Goal: Task Accomplishment & Management: Manage account settings

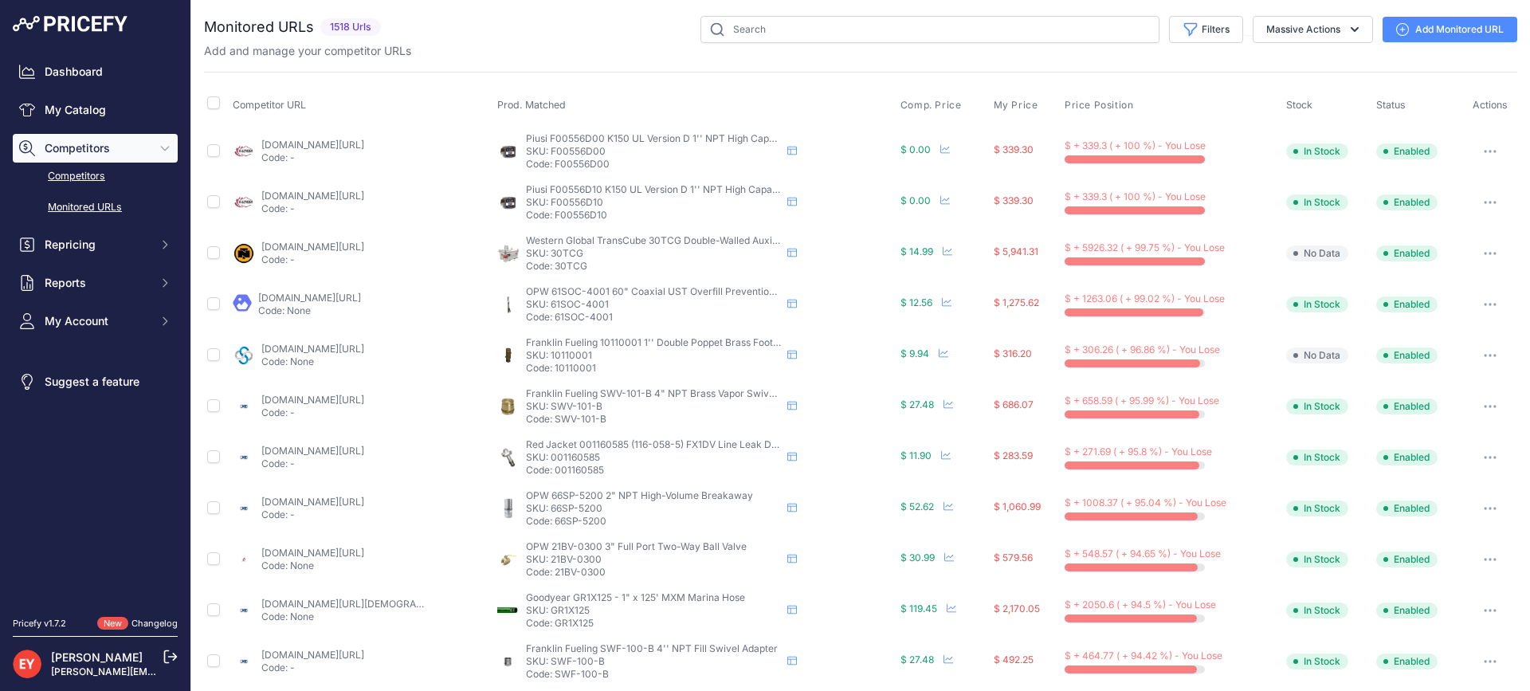
click at [53, 168] on link "Competitors" at bounding box center [95, 177] width 165 height 28
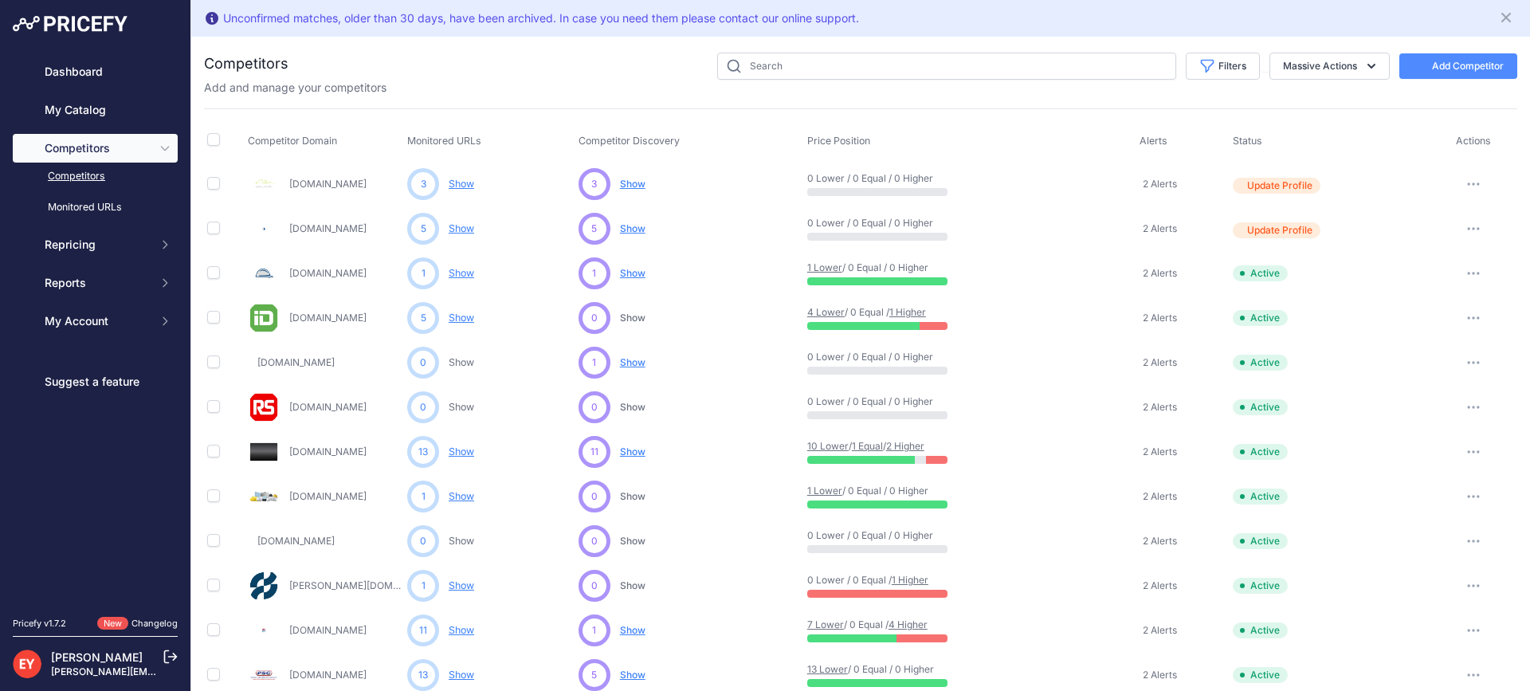
click at [766, 28] on div "Unconfirmed matches, older than 30 days, have been archived. In case you need t…" at bounding box center [860, 18] width 1313 height 24
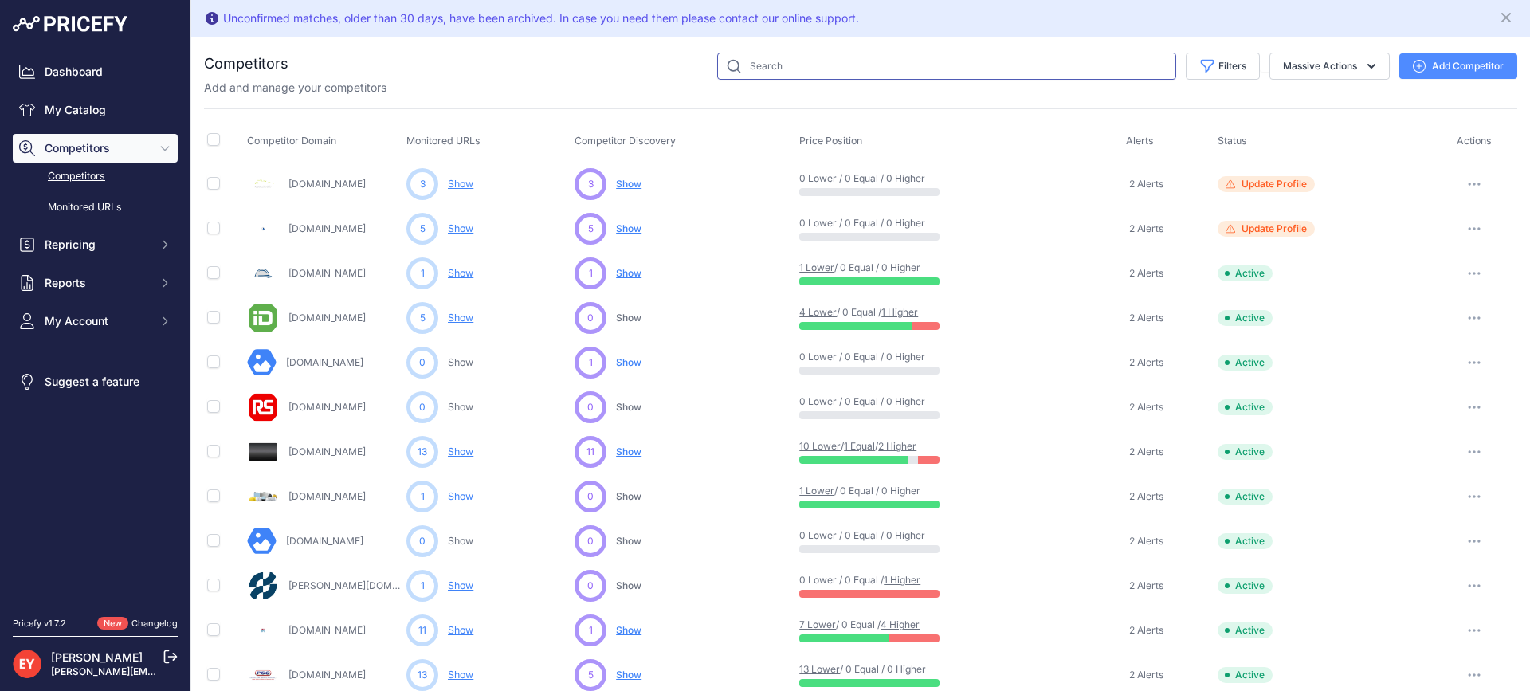
click at [775, 66] on input "text" at bounding box center [946, 66] width 459 height 27
paste input "premiumspareparts"
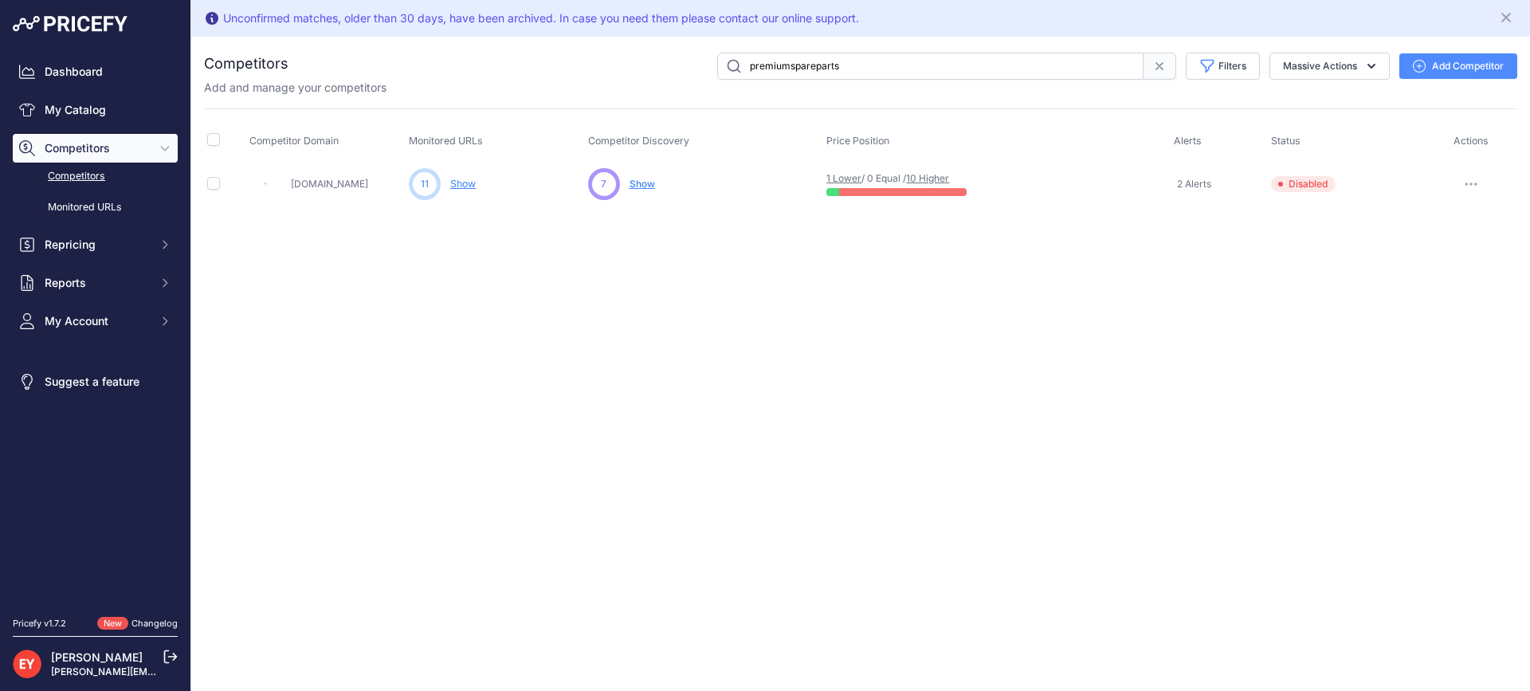
click at [1469, 179] on button "button" at bounding box center [1471, 184] width 32 height 22
click at [1433, 243] on button "Enable" at bounding box center [1447, 243] width 133 height 26
click at [212, 660] on div "Unconfirmed matches, older than 30 days, have been archived. In case you need t…" at bounding box center [860, 345] width 1339 height 691
drag, startPoint x: 858, startPoint y: 69, endPoint x: 729, endPoint y: 71, distance: 128.3
click at [729, 71] on input "premiumspareparts" at bounding box center [930, 66] width 426 height 27
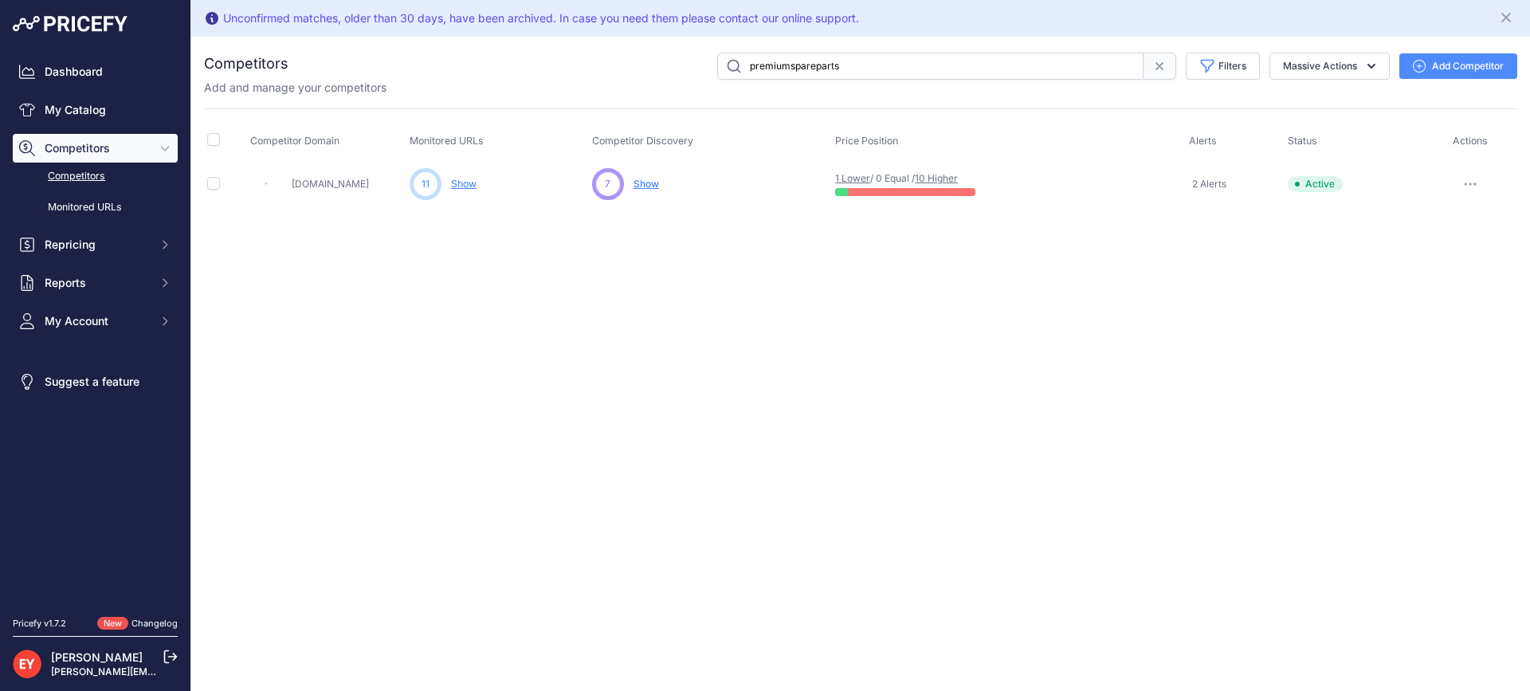
paste input "alliedoilequipment"
click at [1472, 186] on icon "button" at bounding box center [1471, 184] width 13 height 3
click at [1452, 243] on button "Enable" at bounding box center [1447, 243] width 133 height 26
drag, startPoint x: 842, startPoint y: 65, endPoint x: 702, endPoint y: 57, distance: 139.7
click at [702, 57] on div "alliedoilequipment Filters Competitor Status Select an option Active Disabled U…" at bounding box center [903, 66] width 1229 height 27
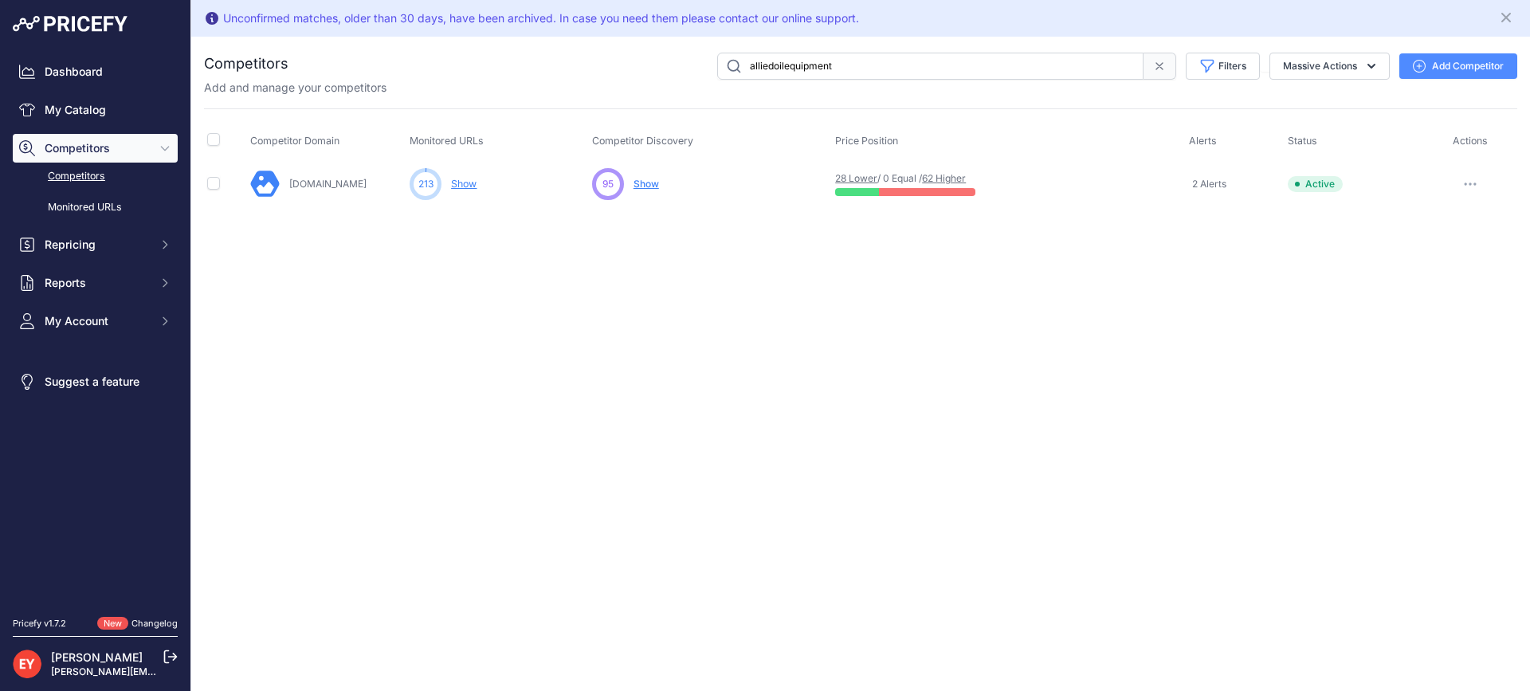
paste input "petroind"
click at [1478, 182] on button "button" at bounding box center [1471, 184] width 32 height 22
click at [1424, 240] on button "Enable" at bounding box center [1447, 243] width 133 height 26
drag, startPoint x: 848, startPoint y: 65, endPoint x: 695, endPoint y: 61, distance: 153.1
click at [695, 61] on div "petroind Filters Competitor Status Select an option Active Disabled Update Prof…" at bounding box center [903, 66] width 1229 height 27
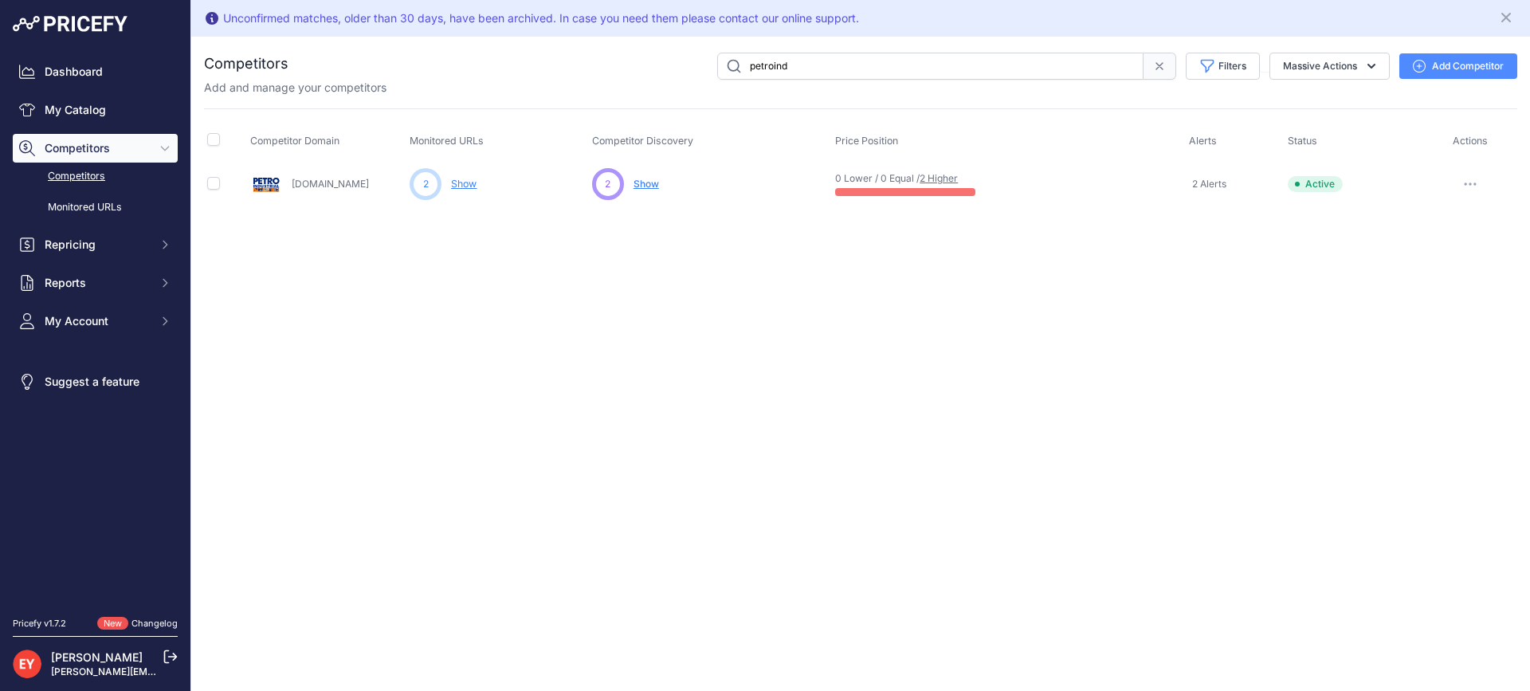
paste input "gasstation-fueldispenser"
click at [1467, 187] on button "button" at bounding box center [1471, 184] width 32 height 22
click at [1446, 240] on button "Enable" at bounding box center [1447, 243] width 133 height 26
drag, startPoint x: 902, startPoint y: 69, endPoint x: 720, endPoint y: 64, distance: 182.6
click at [718, 59] on input "gasstation-fueldispenser" at bounding box center [930, 66] width 426 height 27
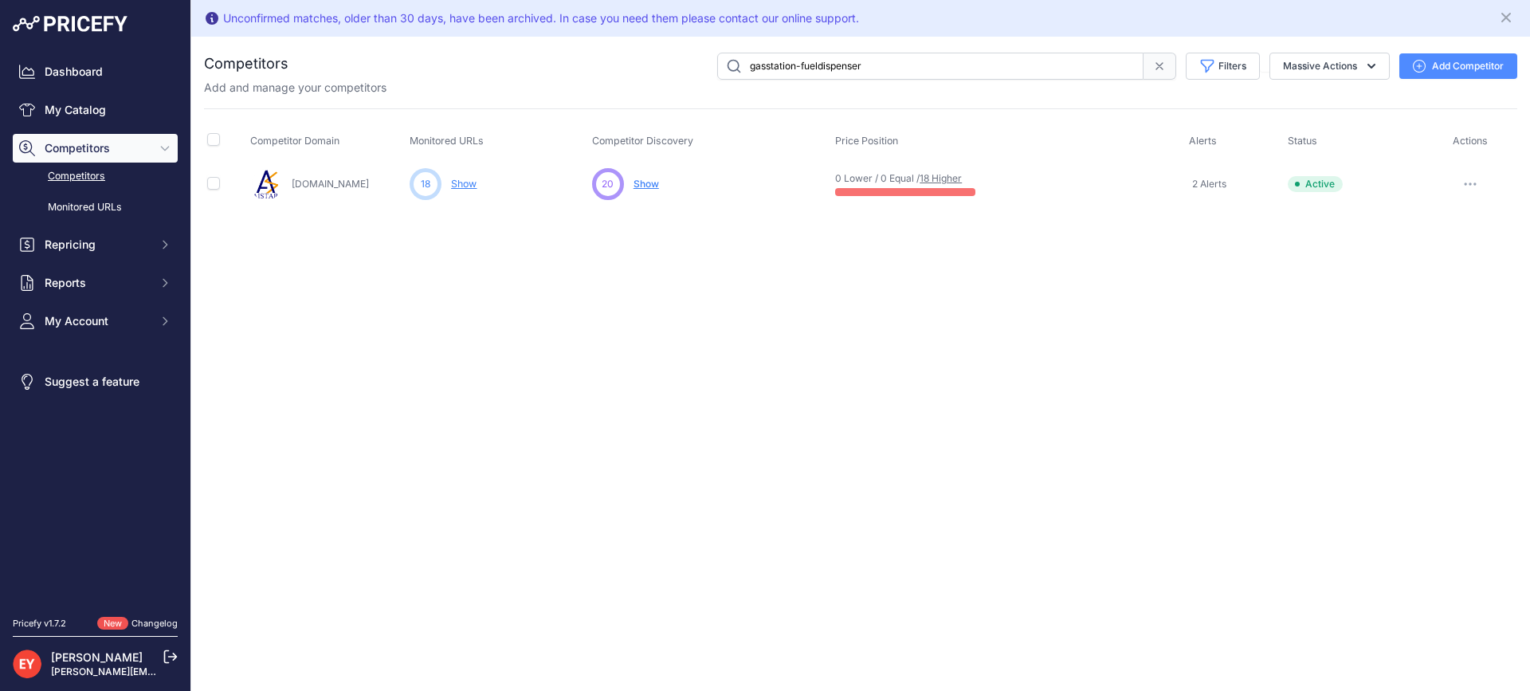
click at [882, 75] on input "gasstation-fueldispenser" at bounding box center [930, 66] width 426 height 27
drag, startPoint x: 885, startPoint y: 65, endPoint x: 659, endPoint y: 59, distance: 226.4
click at [659, 59] on div "gasstation-fueldispenser Filters Competitor Status Select an option Active Disa…" at bounding box center [903, 66] width 1229 height 27
paste input "premiumspareparts"
click at [1474, 181] on button "button" at bounding box center [1471, 184] width 32 height 22
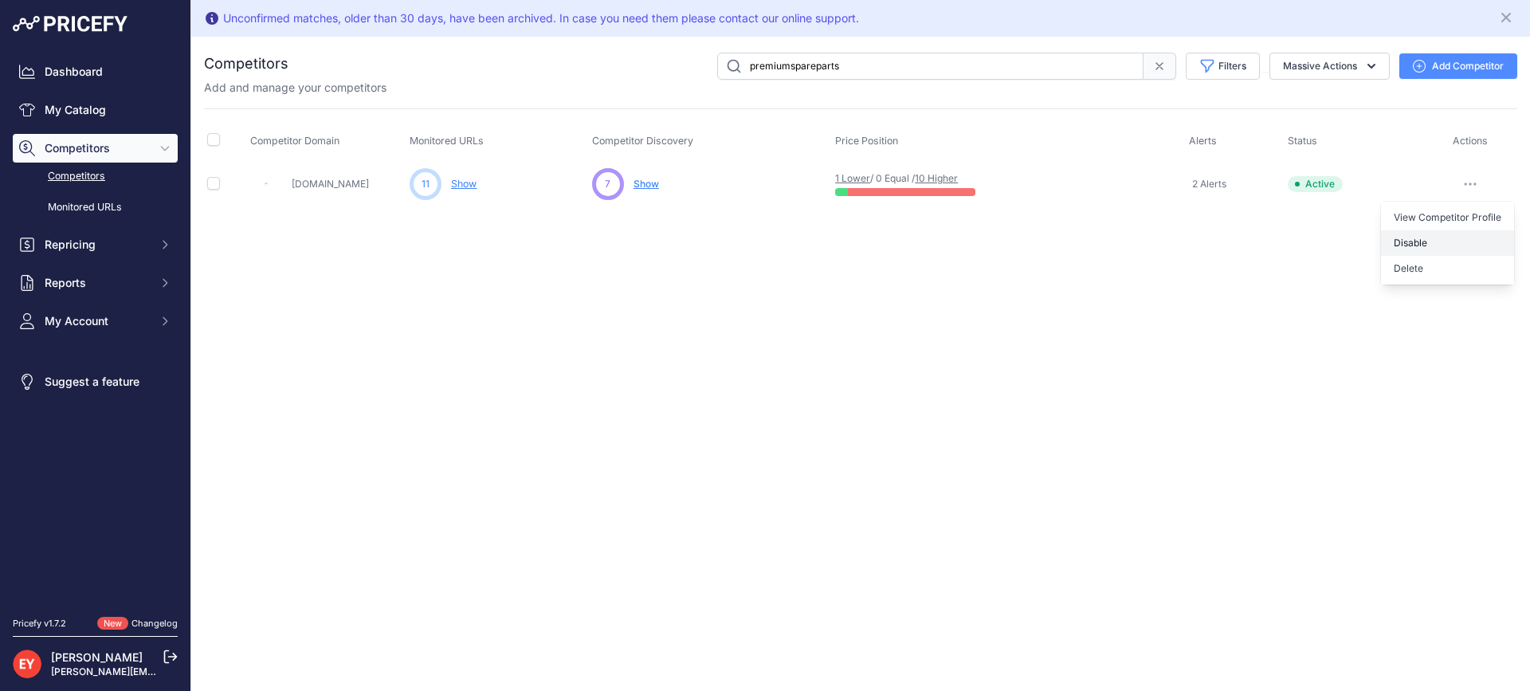
click at [1449, 240] on button "Disable" at bounding box center [1447, 243] width 133 height 26
drag, startPoint x: 868, startPoint y: 63, endPoint x: 736, endPoint y: 65, distance: 132.3
click at [736, 65] on input "premiumspareparts" at bounding box center [930, 66] width 426 height 27
paste input "alliedoilequipment"
click at [1472, 186] on icon "button" at bounding box center [1470, 184] width 13 height 3
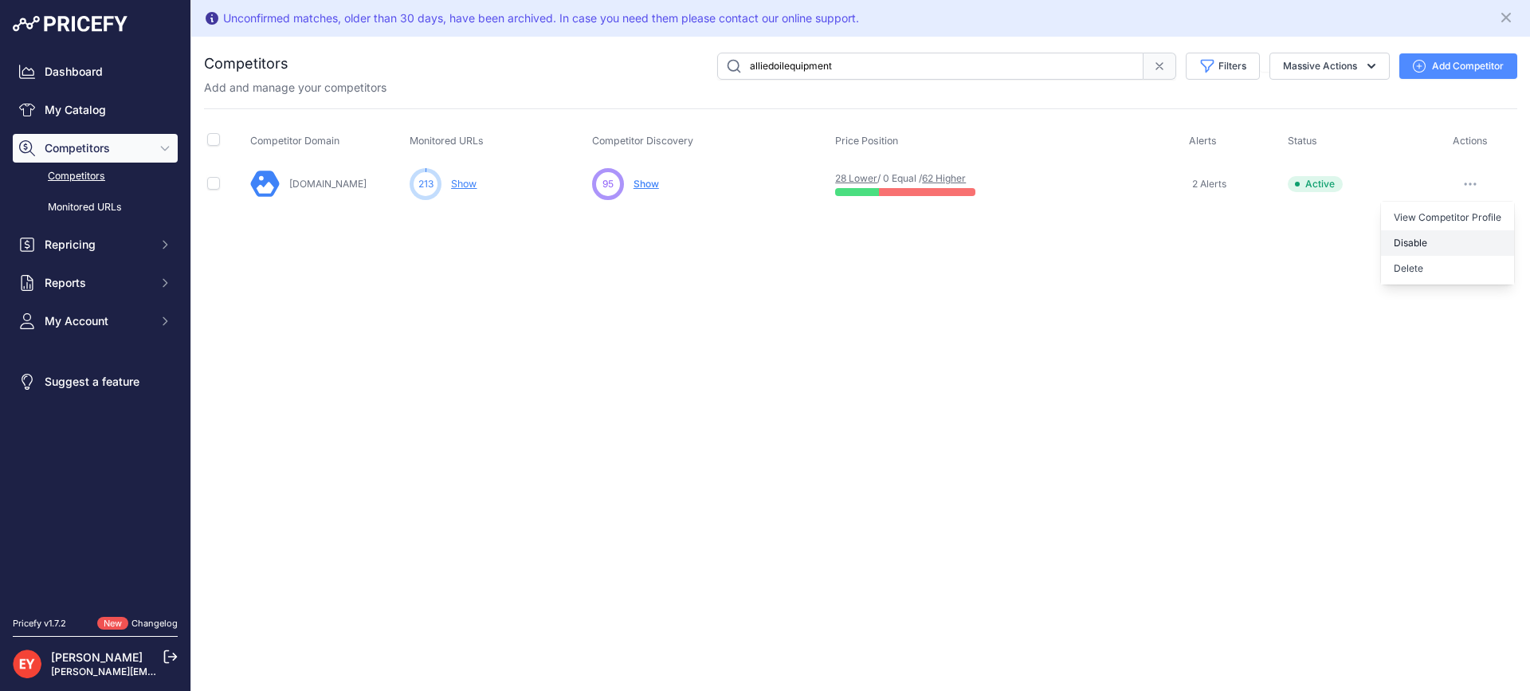
click at [1433, 249] on button "Disable" at bounding box center [1447, 243] width 133 height 26
drag, startPoint x: 908, startPoint y: 63, endPoint x: 896, endPoint y: 68, distance: 12.9
click at [901, 66] on input "alliedoilequipment" at bounding box center [930, 66] width 426 height 27
drag, startPoint x: 895, startPoint y: 68, endPoint x: 680, endPoint y: 77, distance: 215.4
click at [680, 77] on div "alliedoilequipment Filters Competitor Status Select an option Active Disabled U…" at bounding box center [903, 66] width 1229 height 27
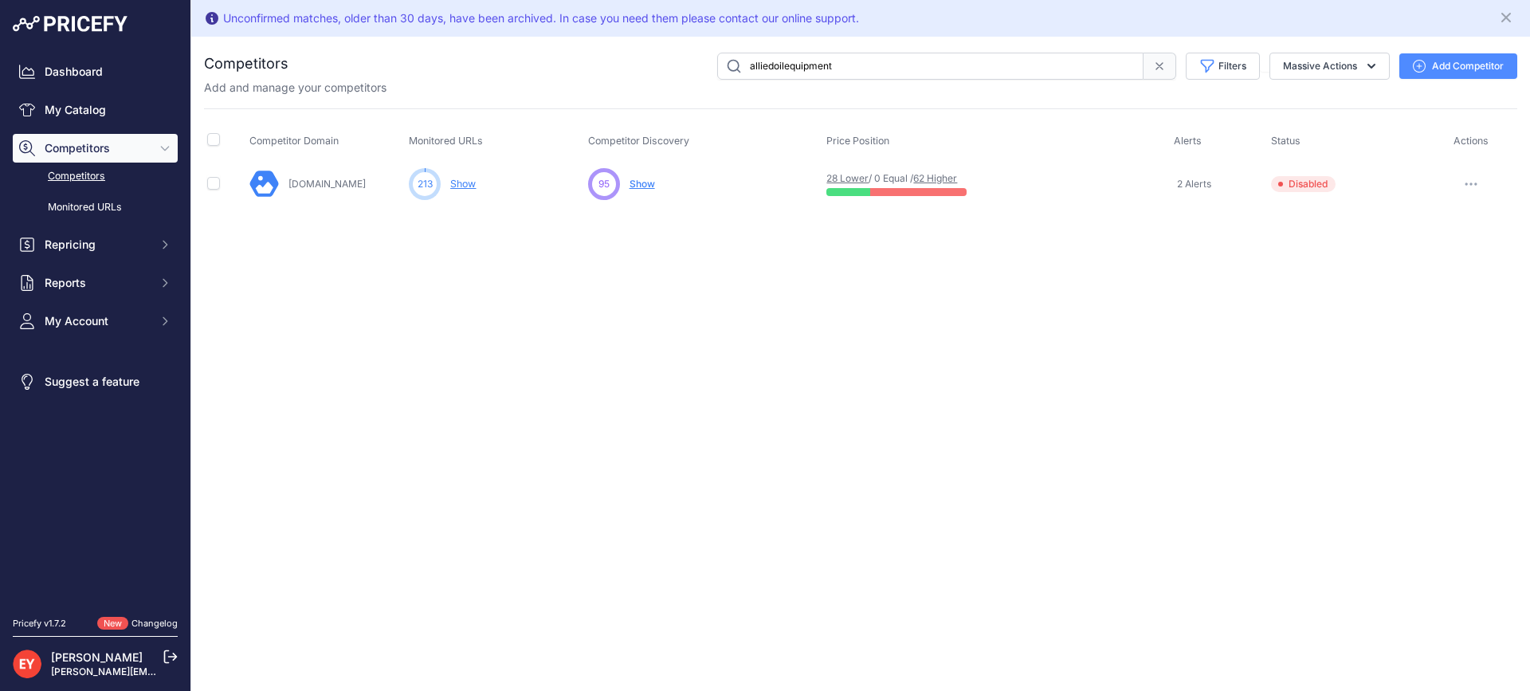
paste input "petroind"
click at [1467, 184] on icon "button" at bounding box center [1466, 184] width 2 height 2
click at [1451, 250] on button "Disable" at bounding box center [1447, 243] width 133 height 26
drag, startPoint x: 816, startPoint y: 65, endPoint x: 700, endPoint y: 65, distance: 116.4
click at [700, 65] on div "petroind Filters Competitor Status Select an option Active Disabled Update Prof…" at bounding box center [903, 66] width 1229 height 27
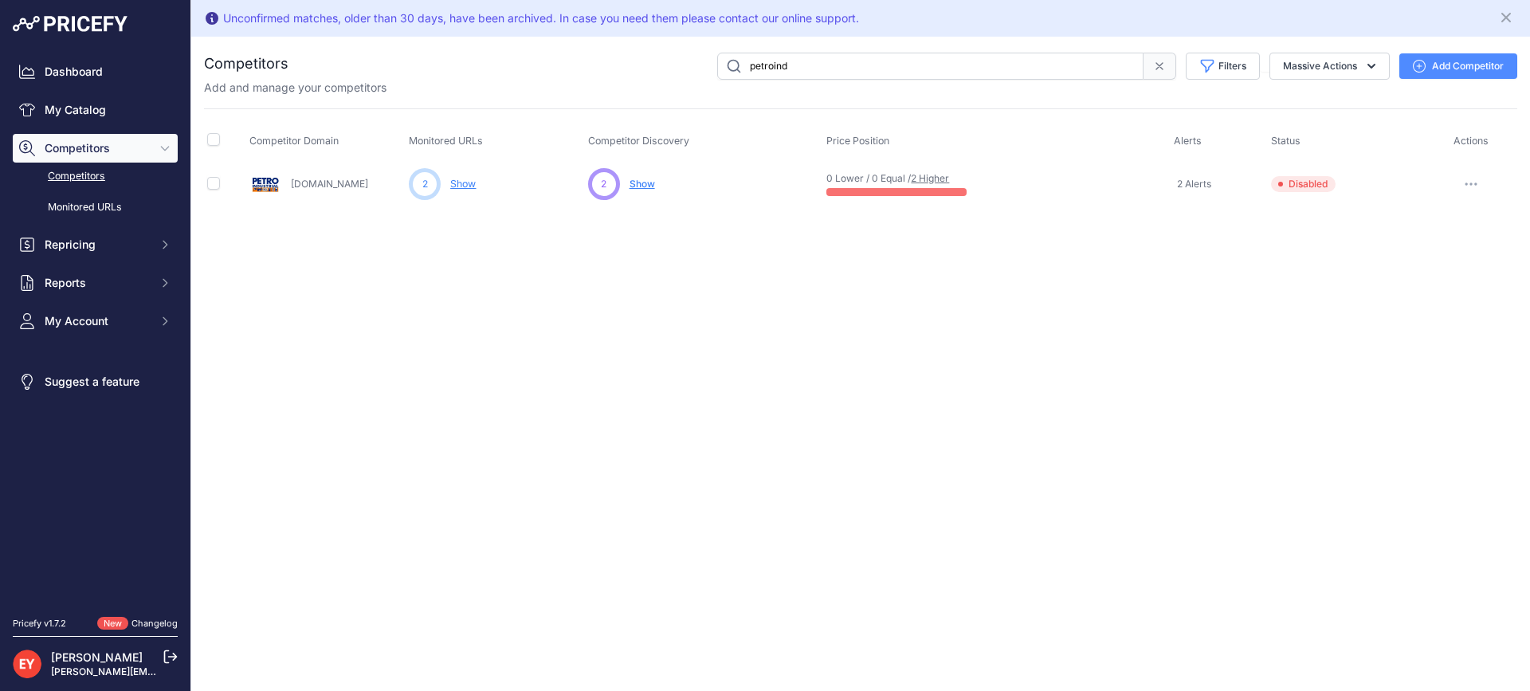
paste input "gasstation-fueldispenser"
type input "gasstation-fueldispenser"
click at [1470, 181] on button "button" at bounding box center [1471, 184] width 32 height 22
click at [1435, 245] on button "Disable" at bounding box center [1447, 243] width 133 height 26
click at [77, 71] on link "Dashboard" at bounding box center [95, 71] width 165 height 29
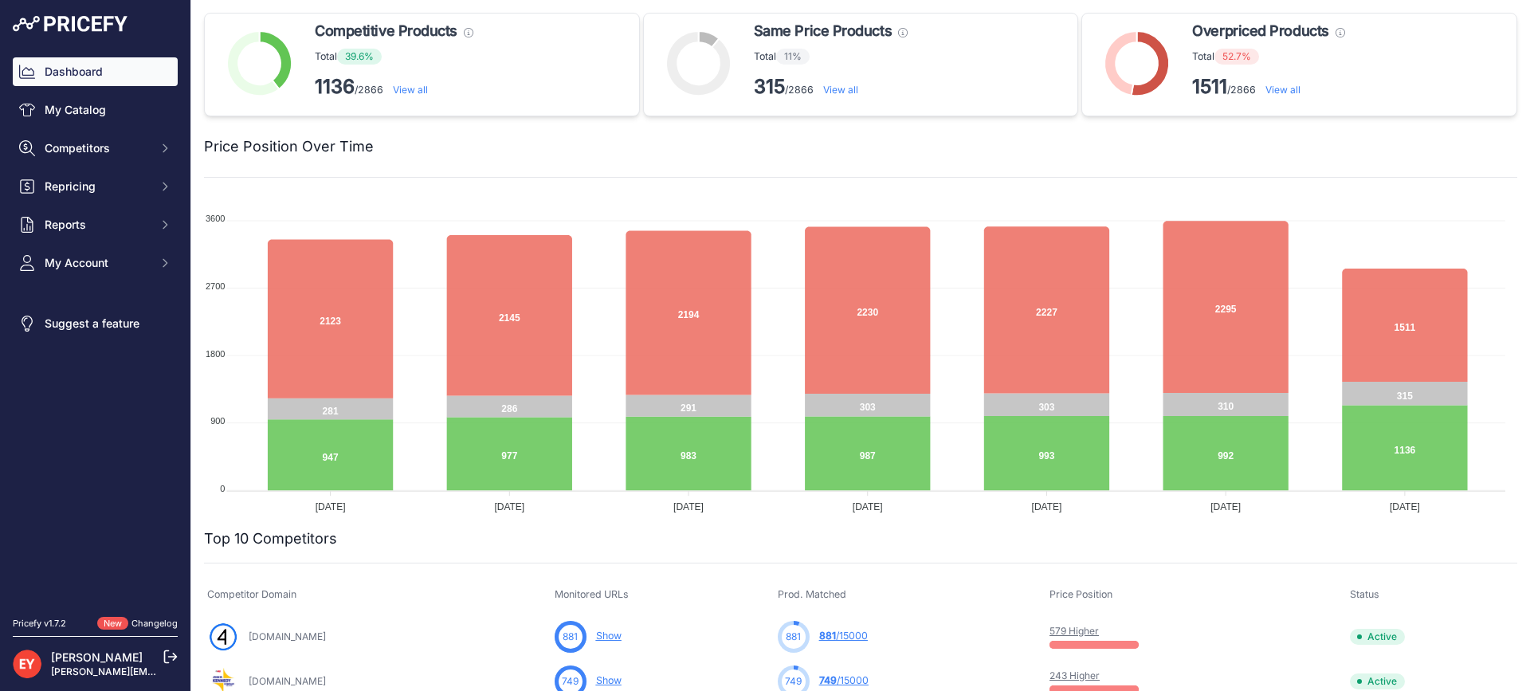
click at [422, 87] on link "View all" at bounding box center [410, 90] width 35 height 12
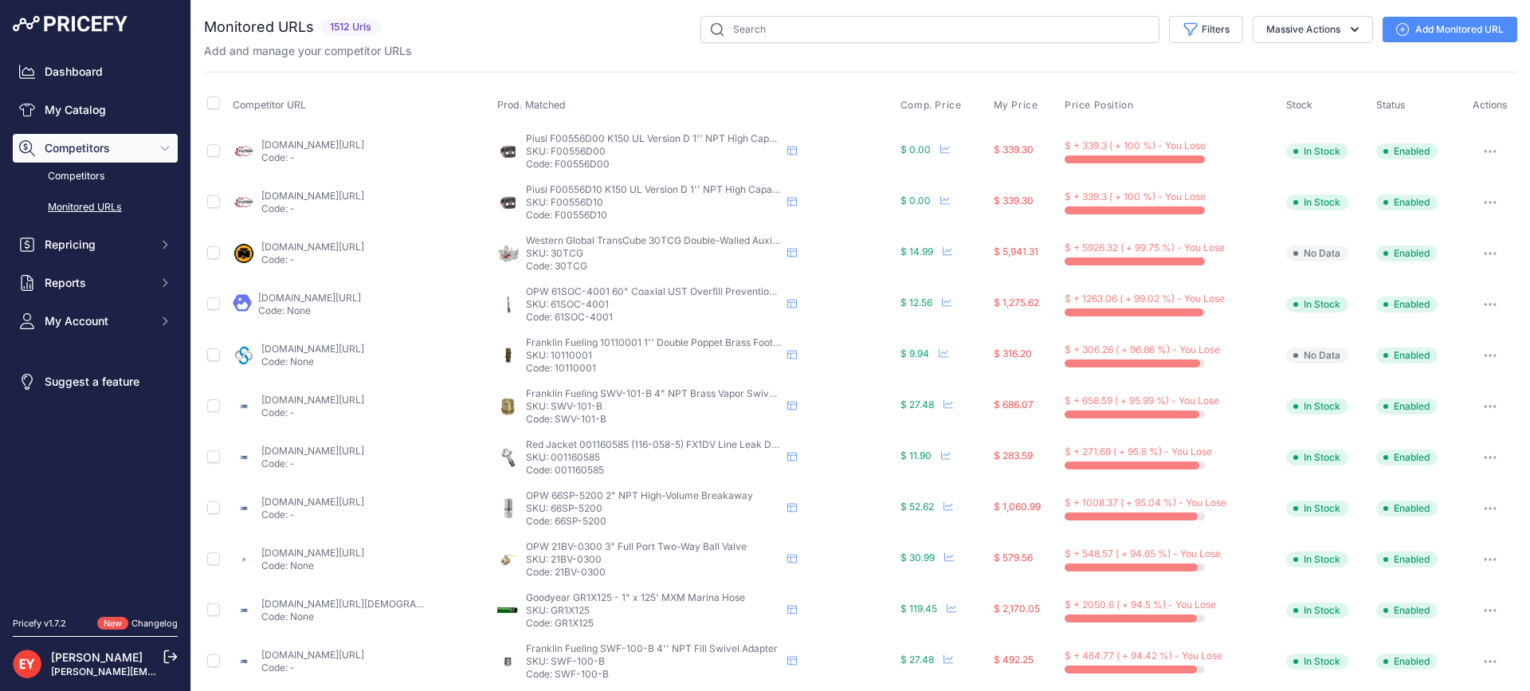
drag, startPoint x: 599, startPoint y: 218, endPoint x: 552, endPoint y: 214, distance: 47.2
click at [552, 214] on p "Code: F00556D10" at bounding box center [653, 215] width 255 height 13
copy p "F00556D10"
click at [1199, 32] on button "Filters" at bounding box center [1206, 29] width 74 height 27
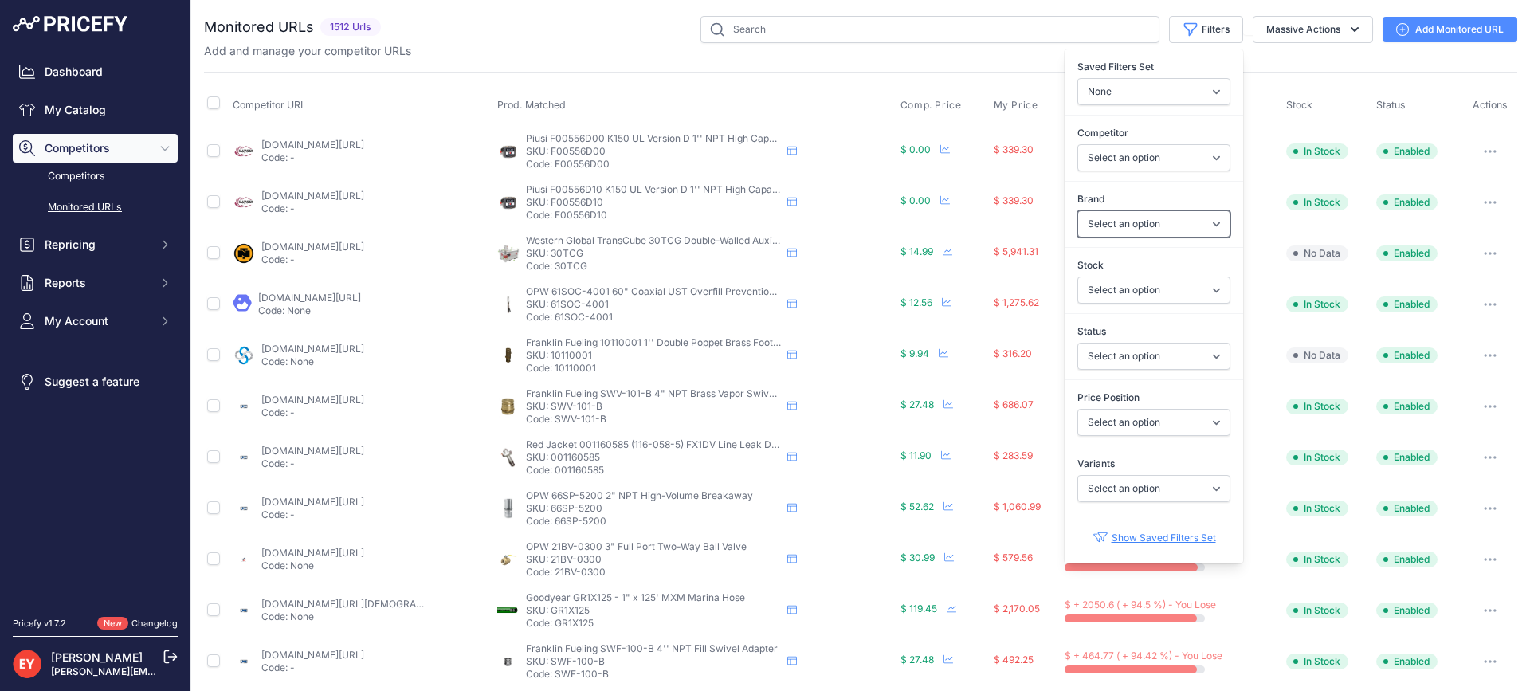
click at [1133, 228] on select "Select an option Ameron ATI B&K Balcrank Beckett Catlow Cimtek CNI Manufacturin…" at bounding box center [1154, 223] width 153 height 27
select select "Fill-Rite"
click at [1078, 210] on select "Select an option Ameron ATI B&K Balcrank Beckett Catlow Cimtek CNI Manufacturin…" at bounding box center [1154, 223] width 153 height 27
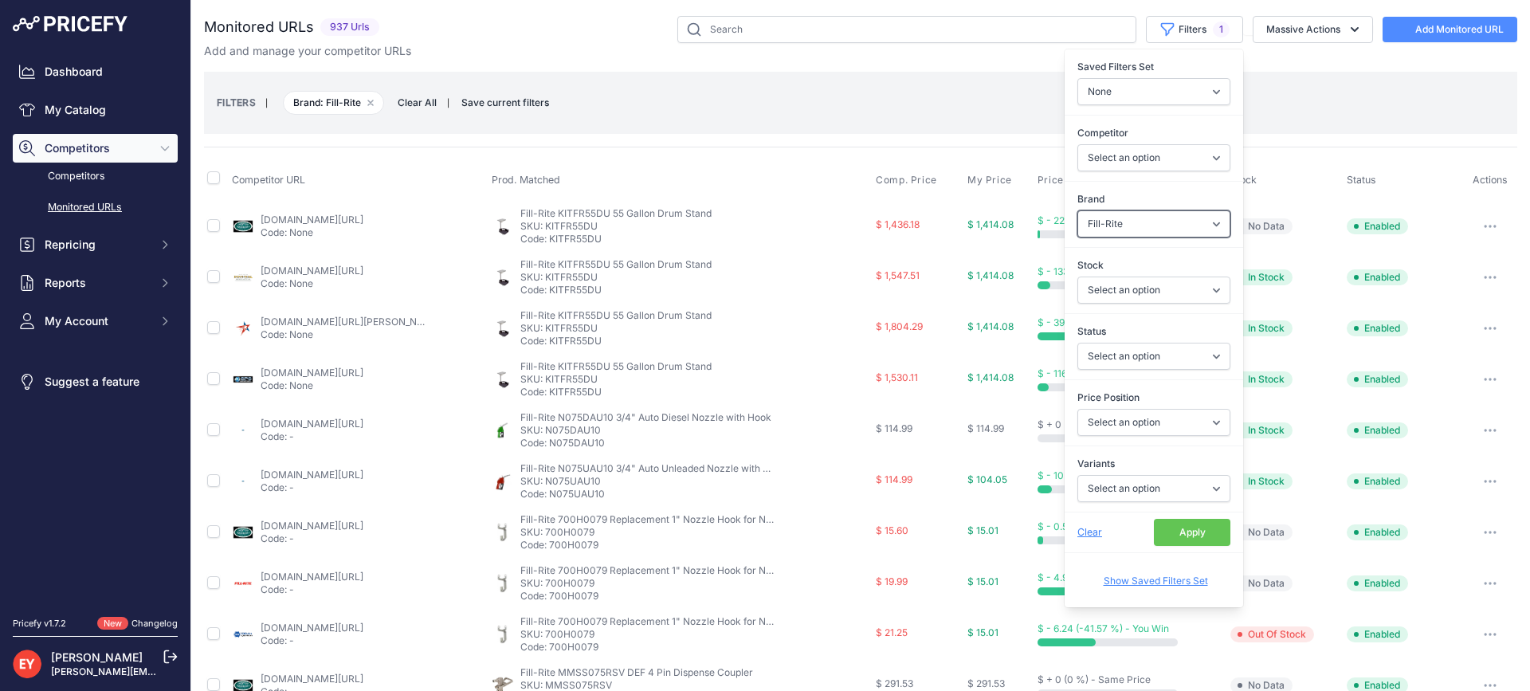
select select
click at [1287, 115] on div "FILTERS | Brand: Fill-Rite Remove filter option Clear All | Save current filter…" at bounding box center [861, 102] width 1288 height 43
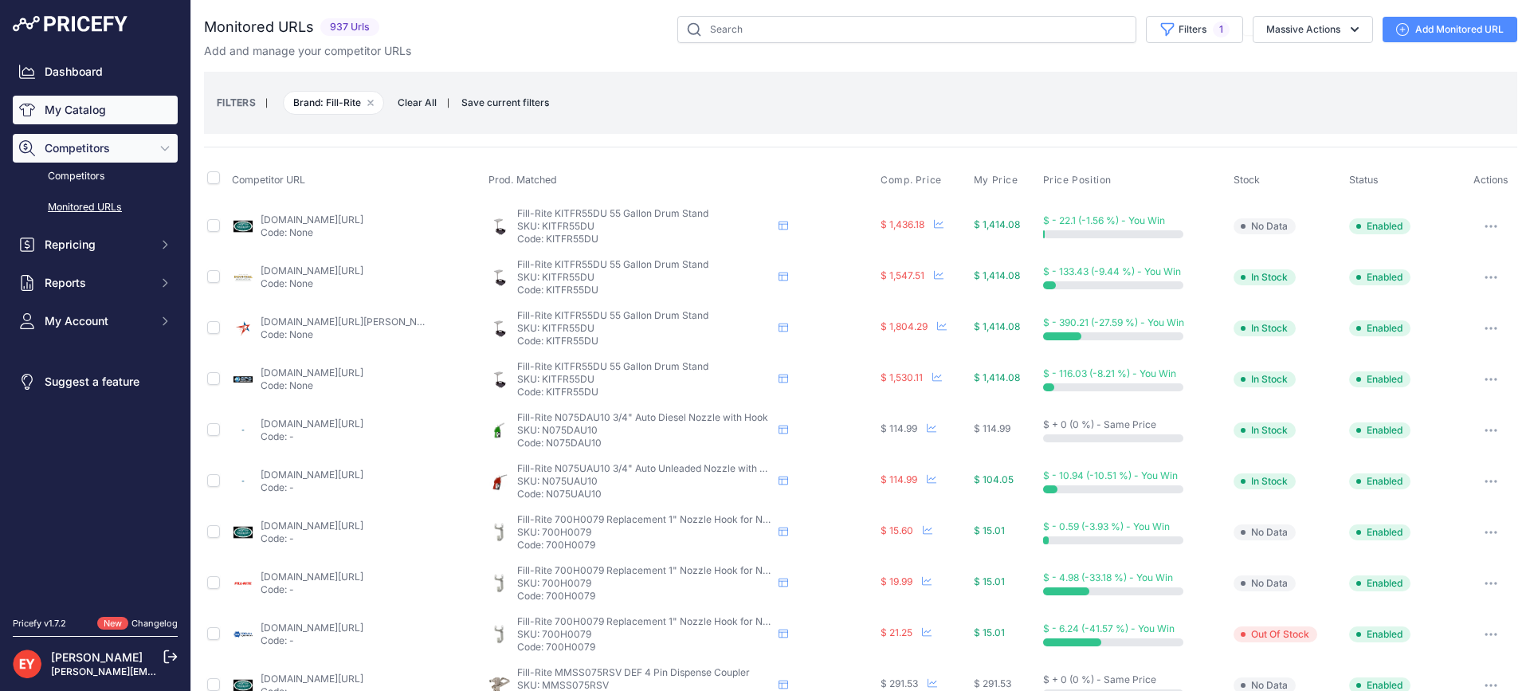
click at [84, 105] on link "My Catalog" at bounding box center [95, 110] width 165 height 29
